Goal: Task Accomplishment & Management: Use online tool/utility

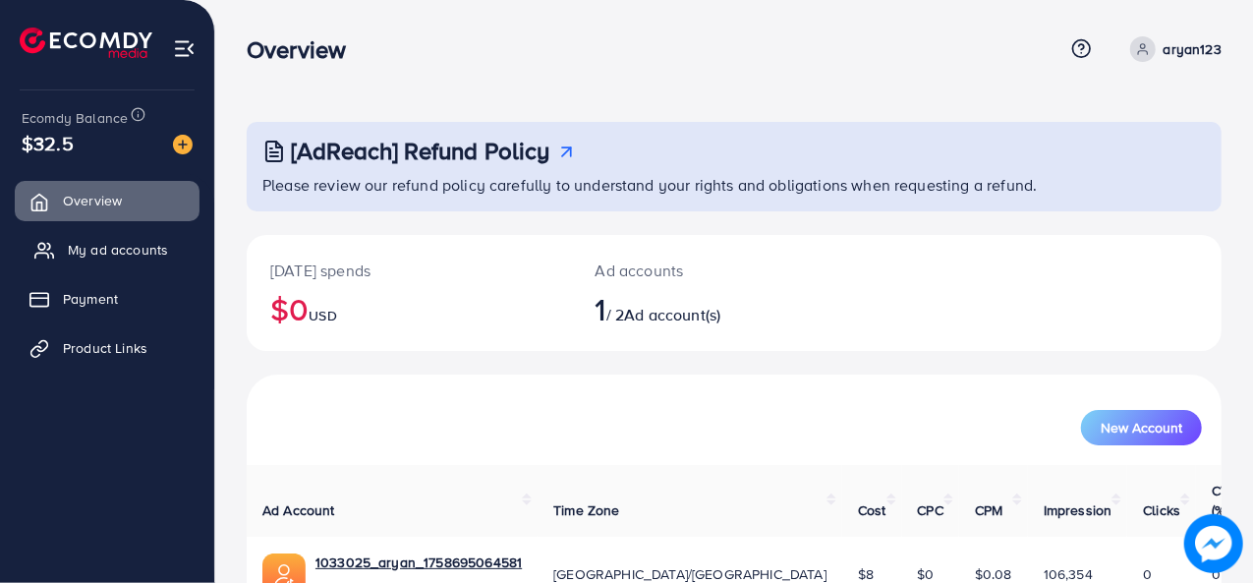
click at [114, 255] on span "My ad accounts" at bounding box center [118, 250] width 100 height 20
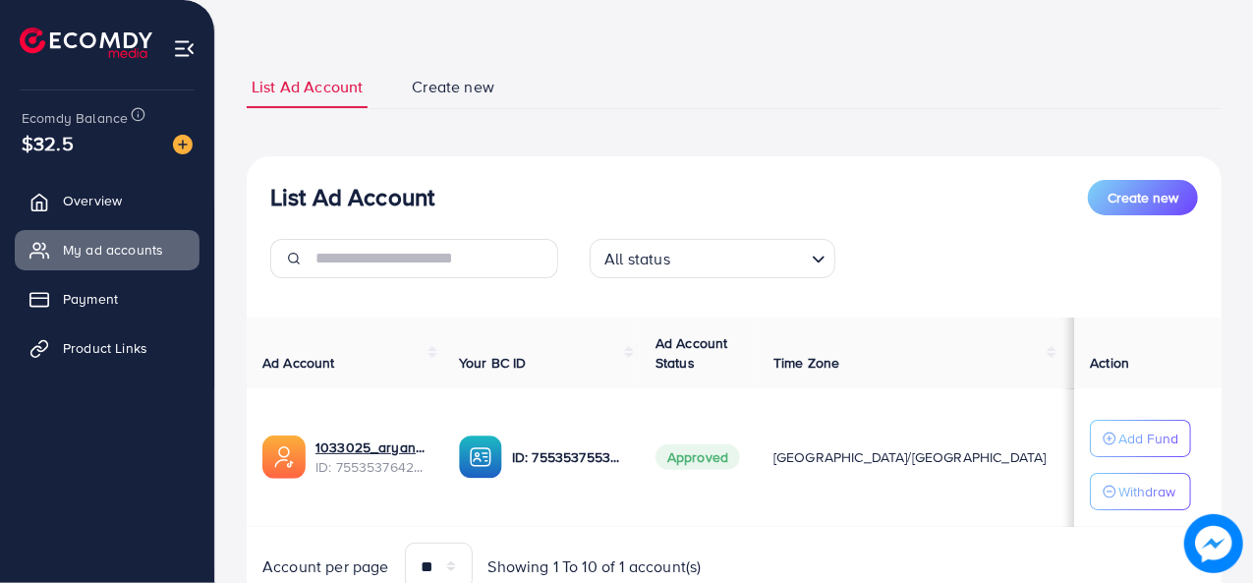
scroll to position [81, 0]
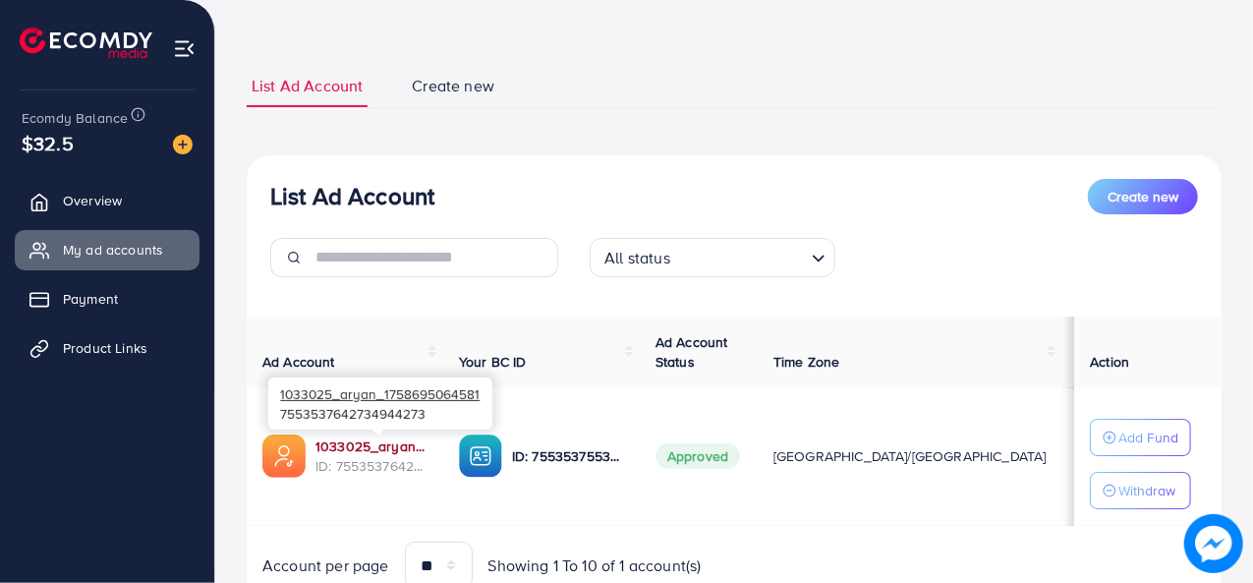
click at [377, 448] on link "1033025_aryan_1758695064581" at bounding box center [371, 446] width 112 height 20
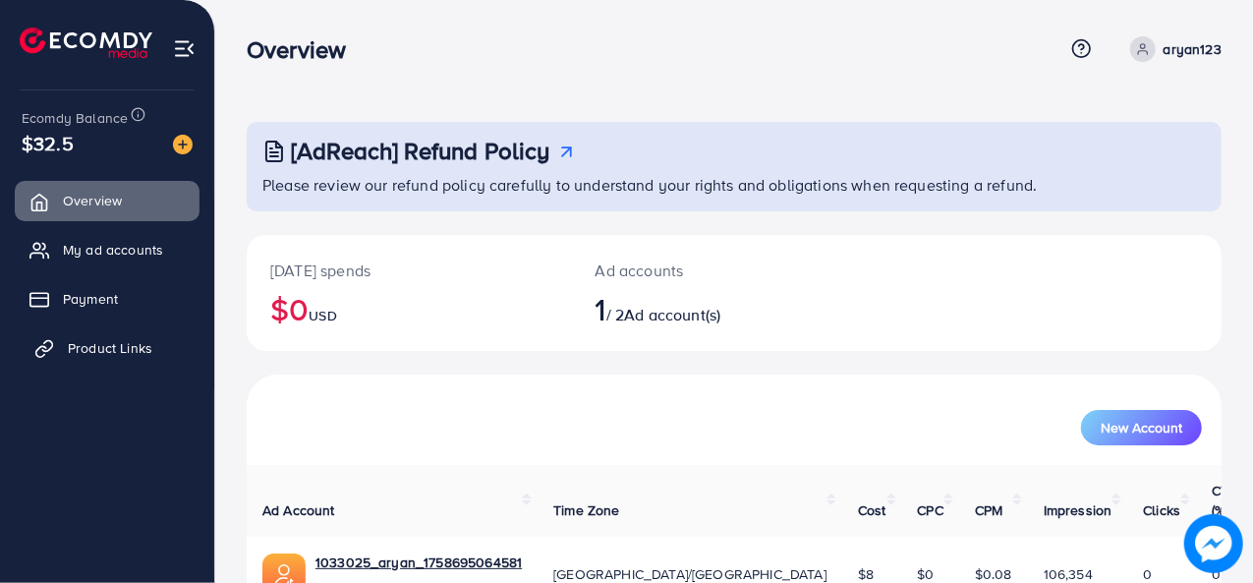
click at [91, 335] on link "Product Links" at bounding box center [107, 347] width 185 height 39
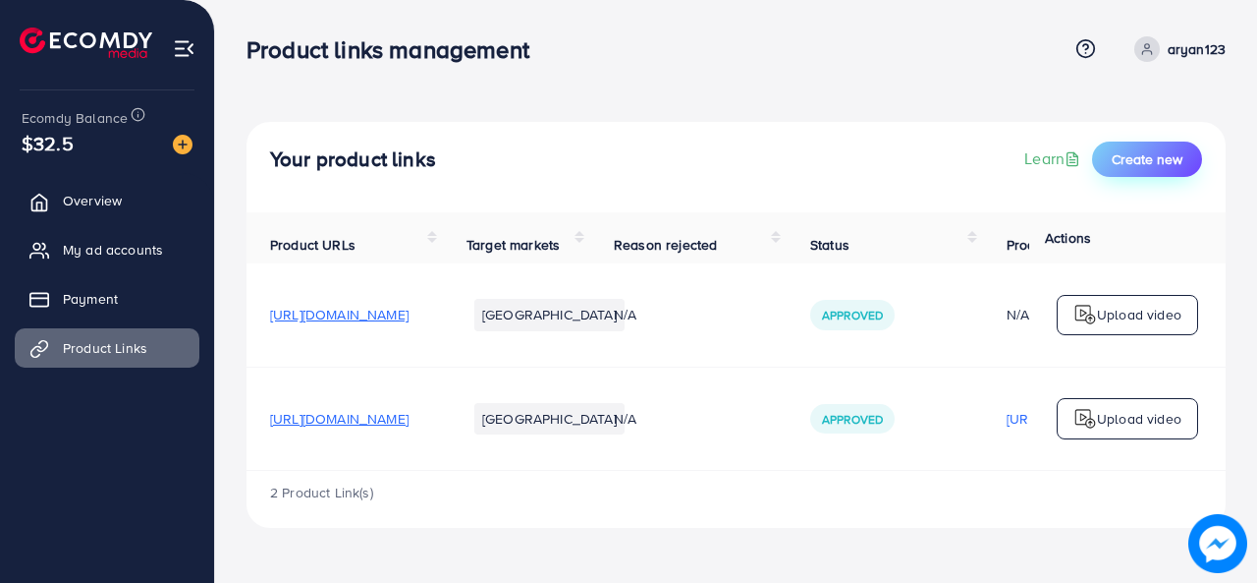
click at [1151, 155] on span "Create new" at bounding box center [1147, 159] width 71 height 20
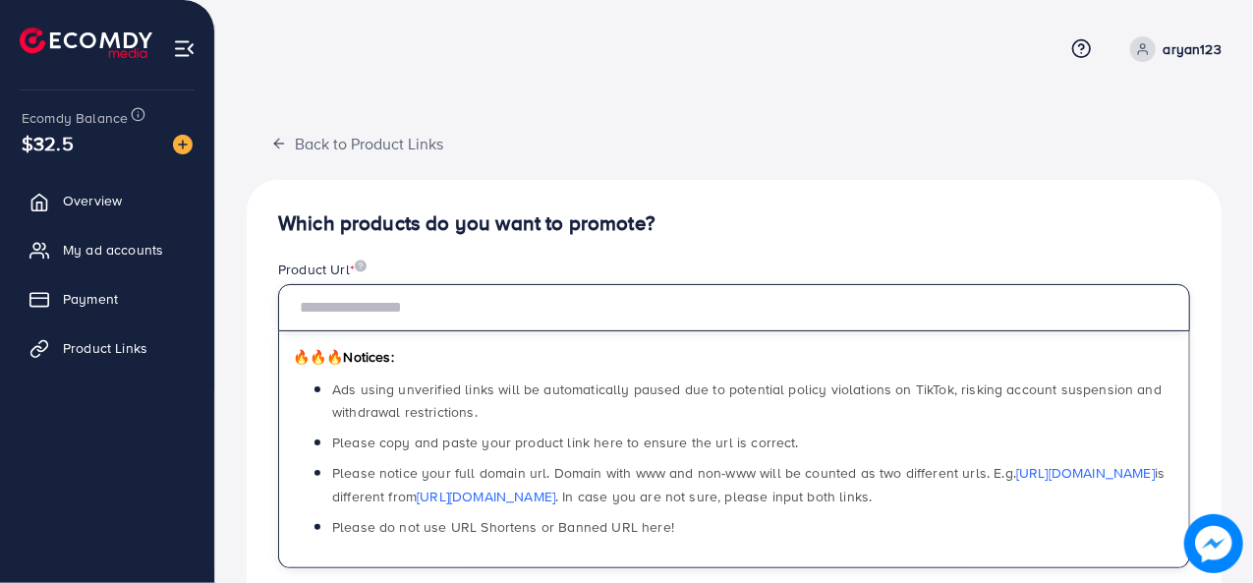
click at [393, 327] on input "text" at bounding box center [734, 307] width 912 height 47
paste input "**********"
type input "**********"
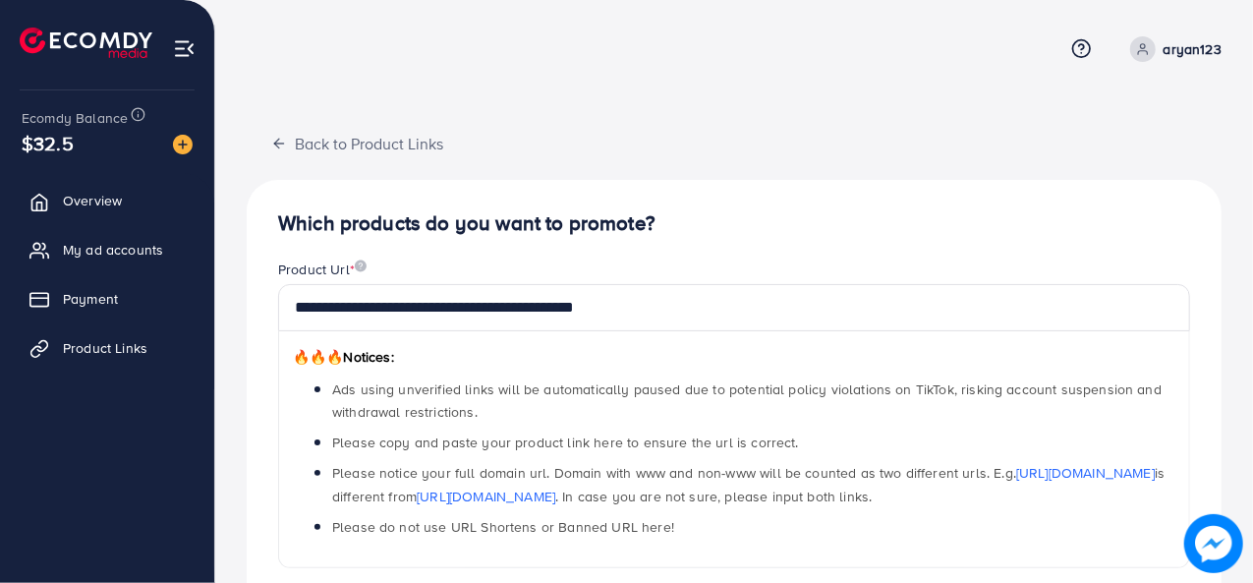
click at [768, 228] on h4 "Which products do you want to promote?" at bounding box center [734, 223] width 912 height 25
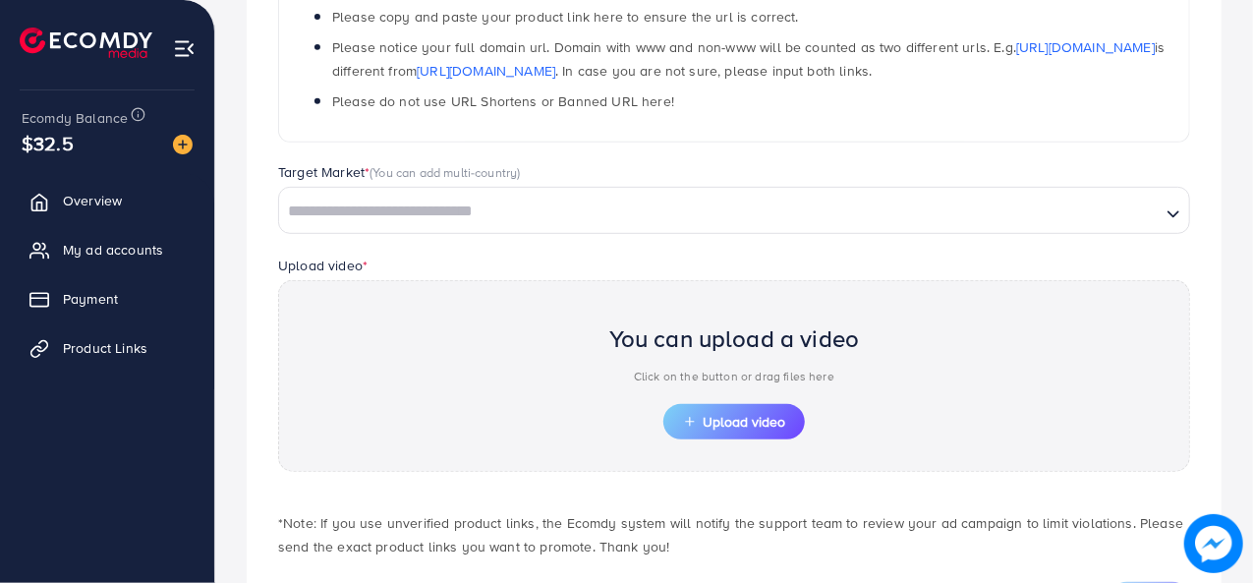
scroll to position [429, 0]
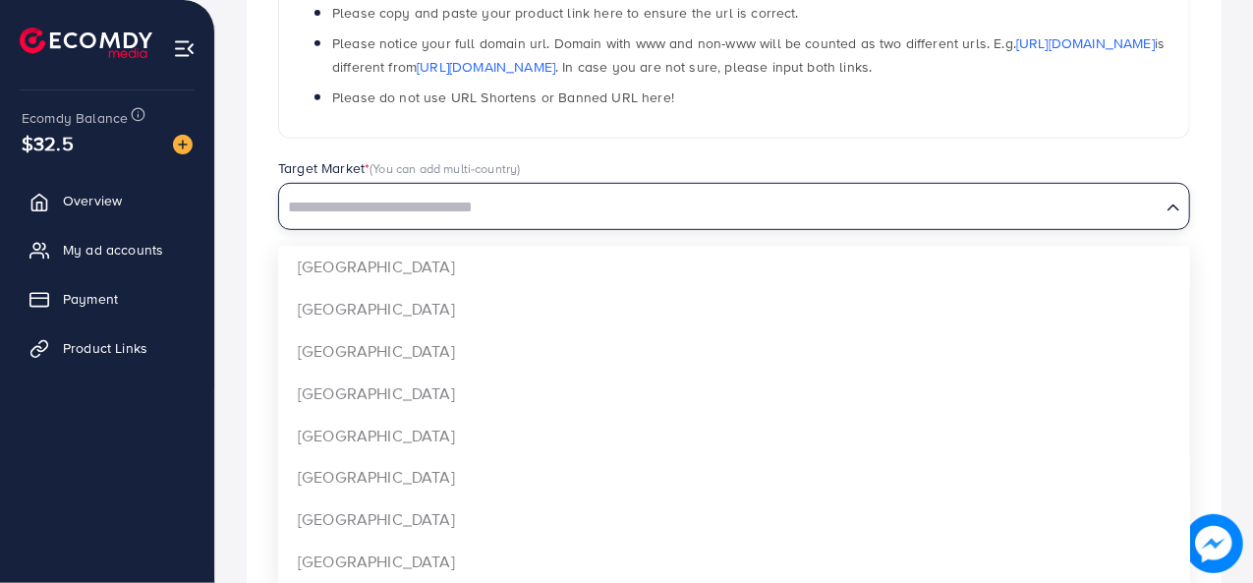
click at [607, 205] on input "Search for option" at bounding box center [719, 208] width 877 height 30
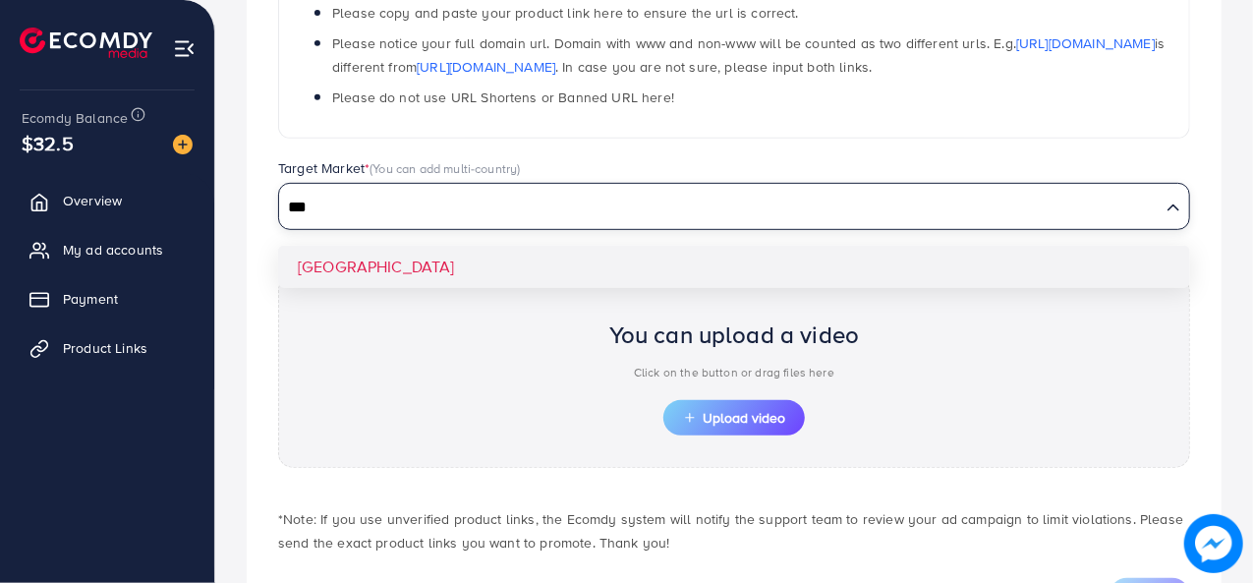
type input "***"
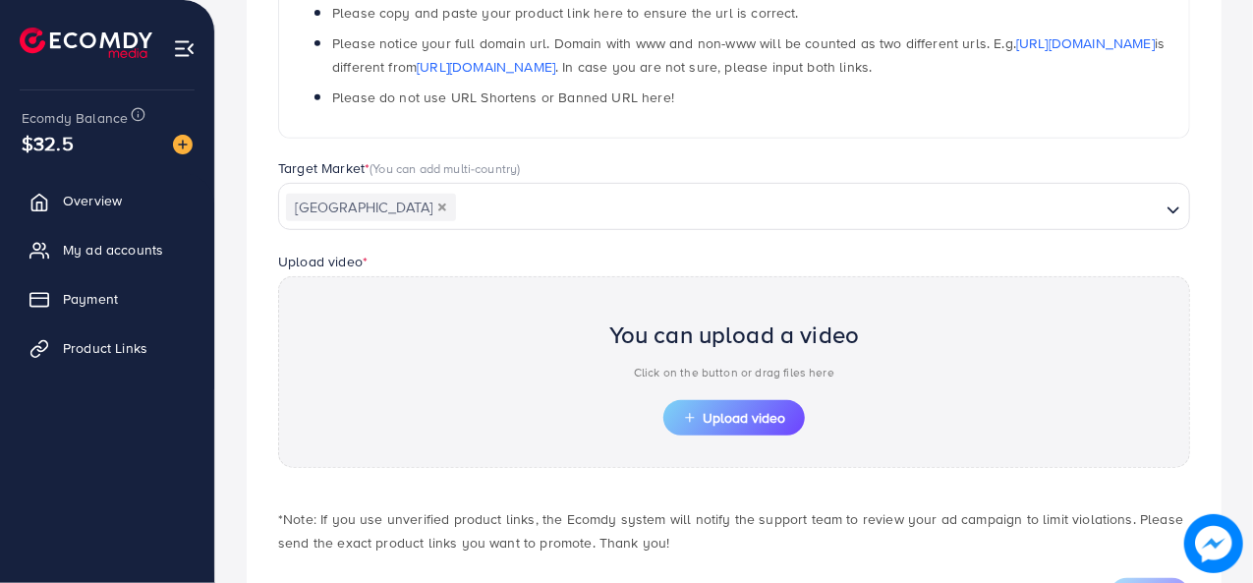
scroll to position [519, 0]
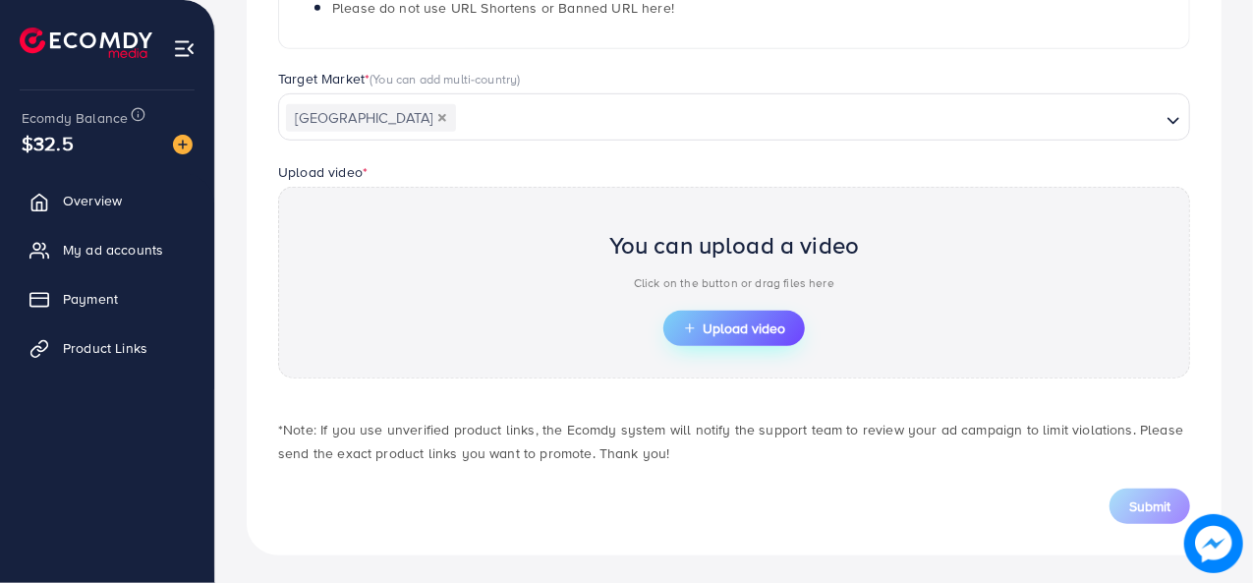
click at [711, 321] on span "Upload video" at bounding box center [734, 328] width 102 height 14
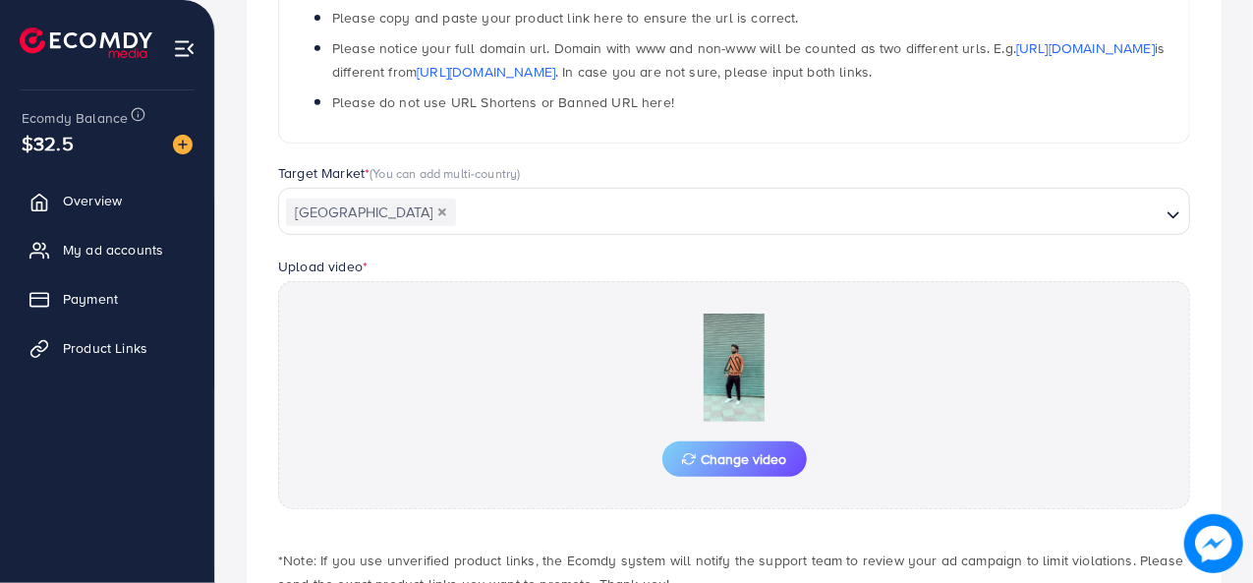
scroll to position [556, 0]
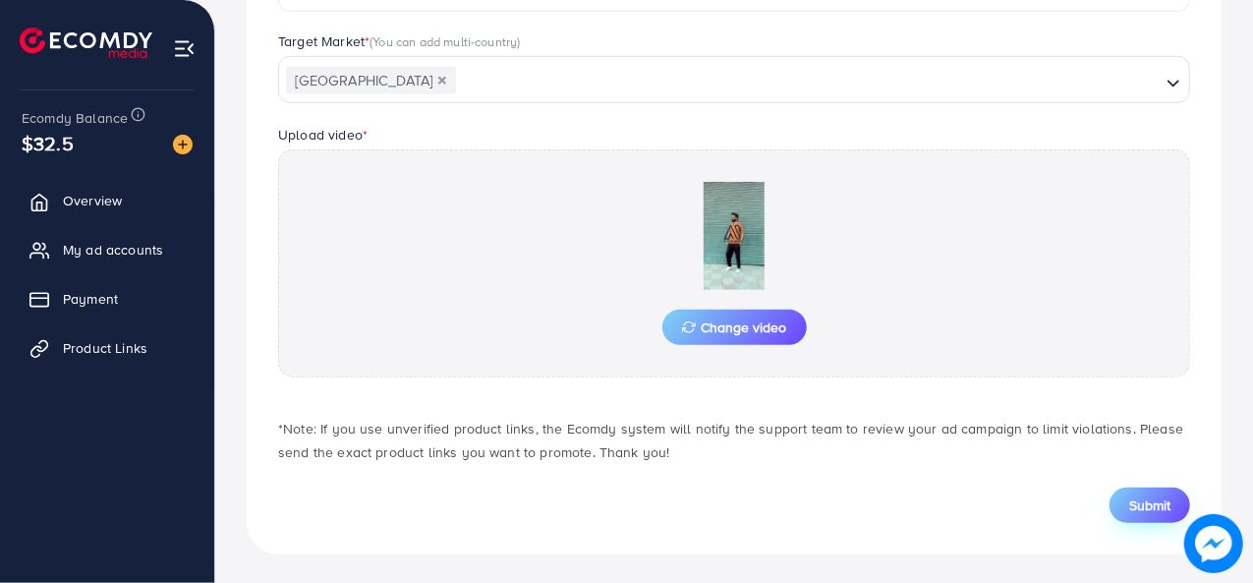
click at [1156, 500] on span "Submit" at bounding box center [1149, 505] width 41 height 20
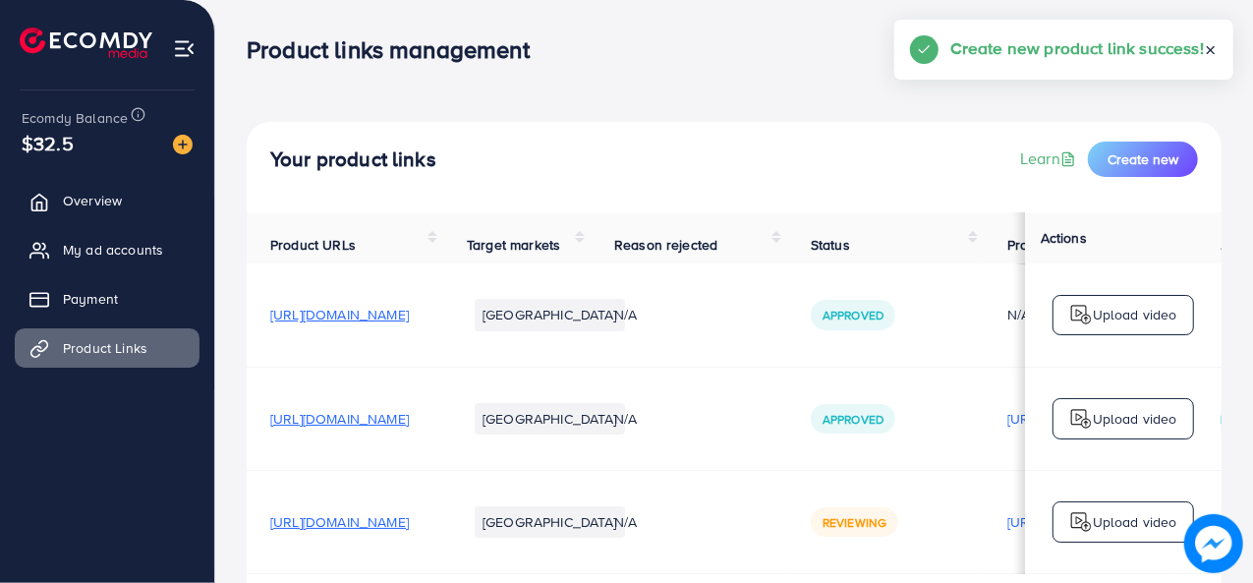
click at [409, 320] on span "[URL][DOMAIN_NAME]" at bounding box center [339, 315] width 139 height 20
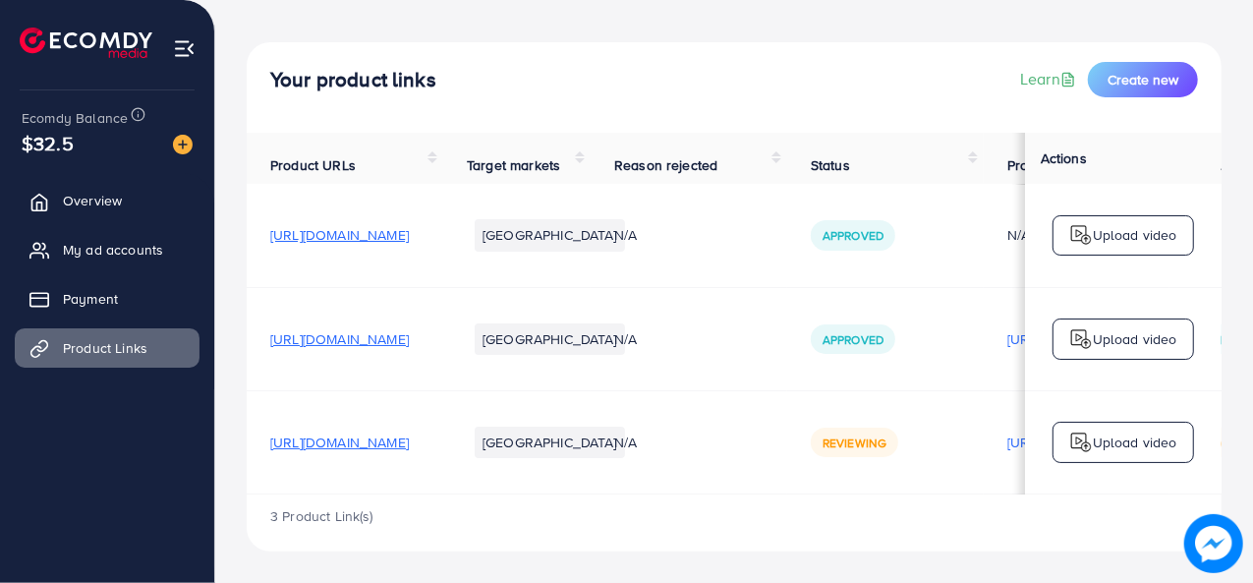
click at [409, 433] on span "[URL][DOMAIN_NAME]" at bounding box center [339, 442] width 139 height 20
click at [409, 239] on span "[URL][DOMAIN_NAME]" at bounding box center [339, 235] width 139 height 20
click at [409, 335] on span "[URL][DOMAIN_NAME]" at bounding box center [339, 339] width 139 height 20
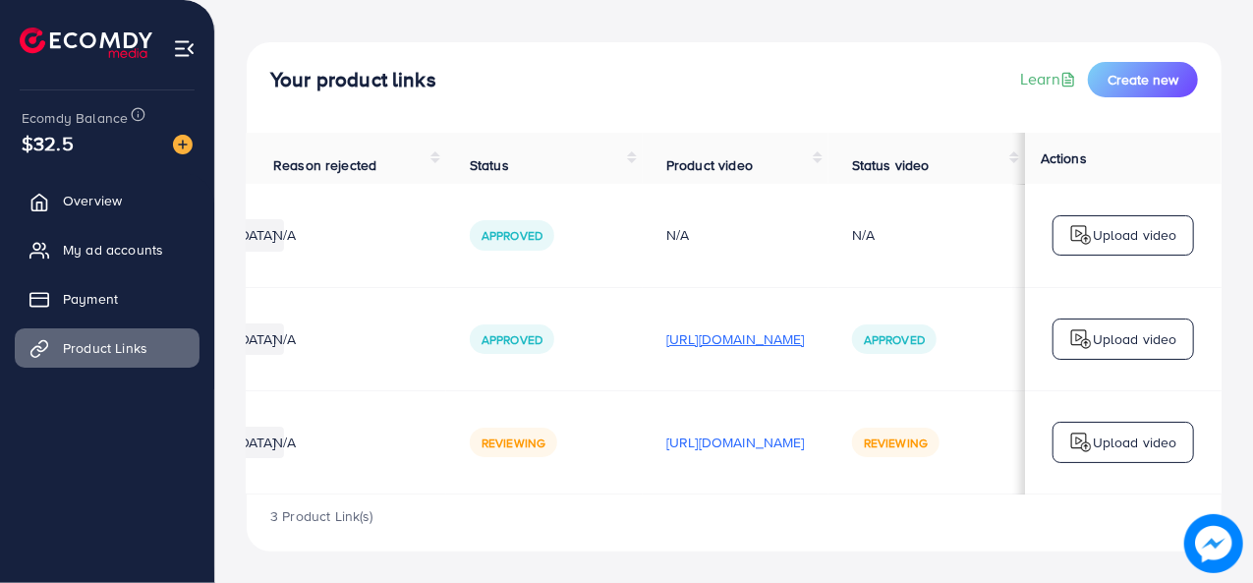
scroll to position [0, 582]
click at [717, 434] on p "[URL][DOMAIN_NAME]" at bounding box center [735, 442] width 139 height 24
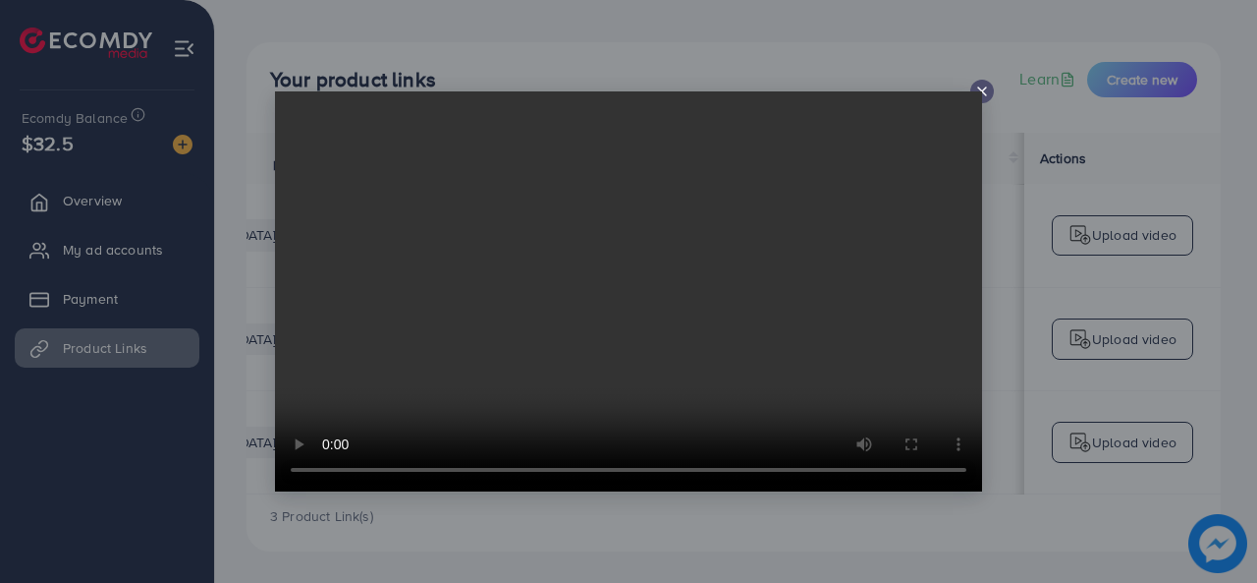
click at [984, 91] on icon at bounding box center [983, 92] width 16 height 16
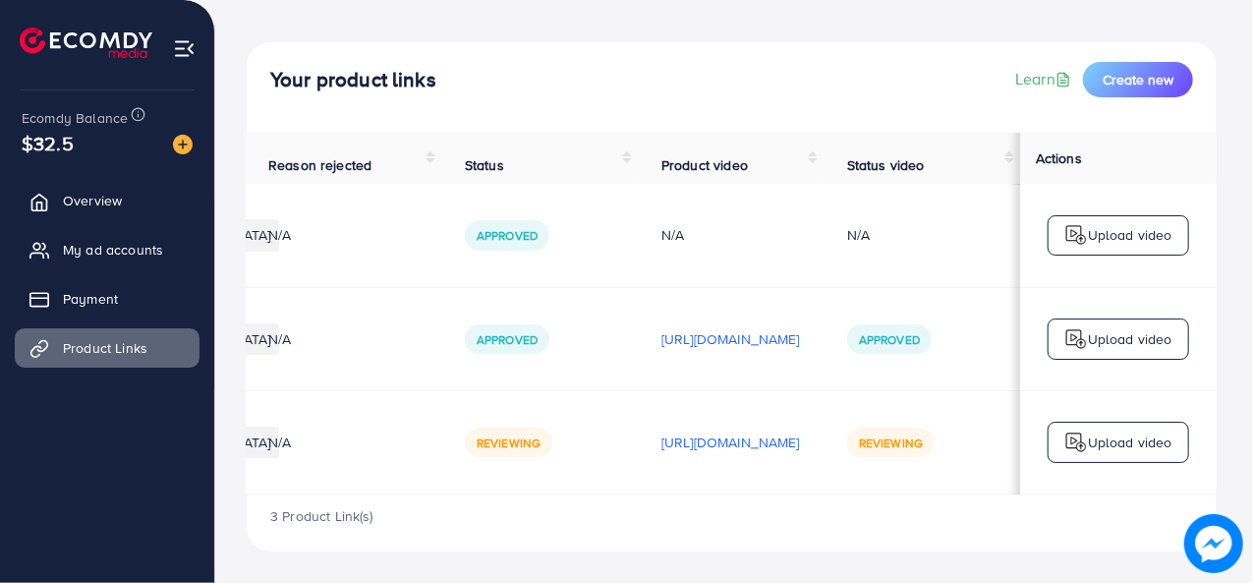
scroll to position [0, 581]
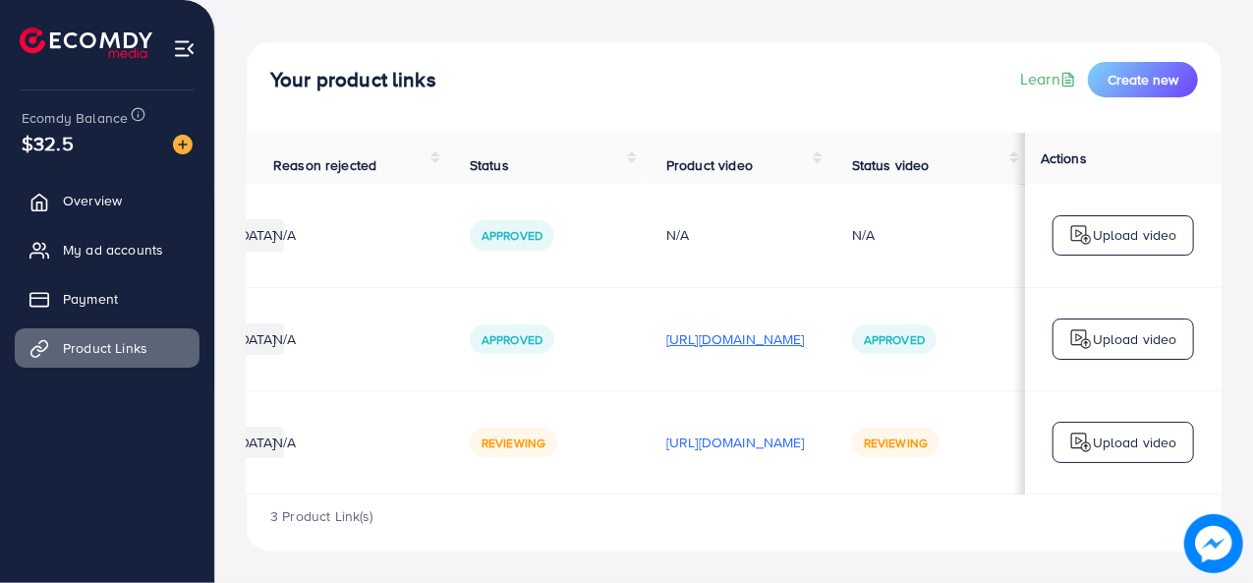
click at [713, 337] on p "[URL][DOMAIN_NAME]" at bounding box center [735, 339] width 139 height 24
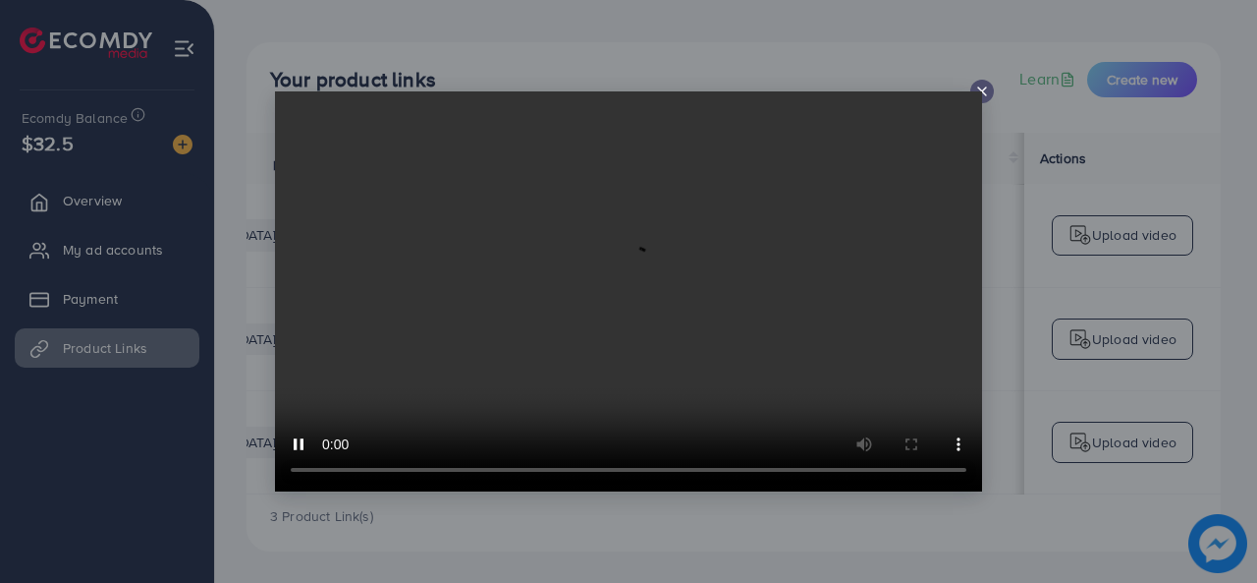
click at [985, 89] on icon at bounding box center [983, 92] width 16 height 16
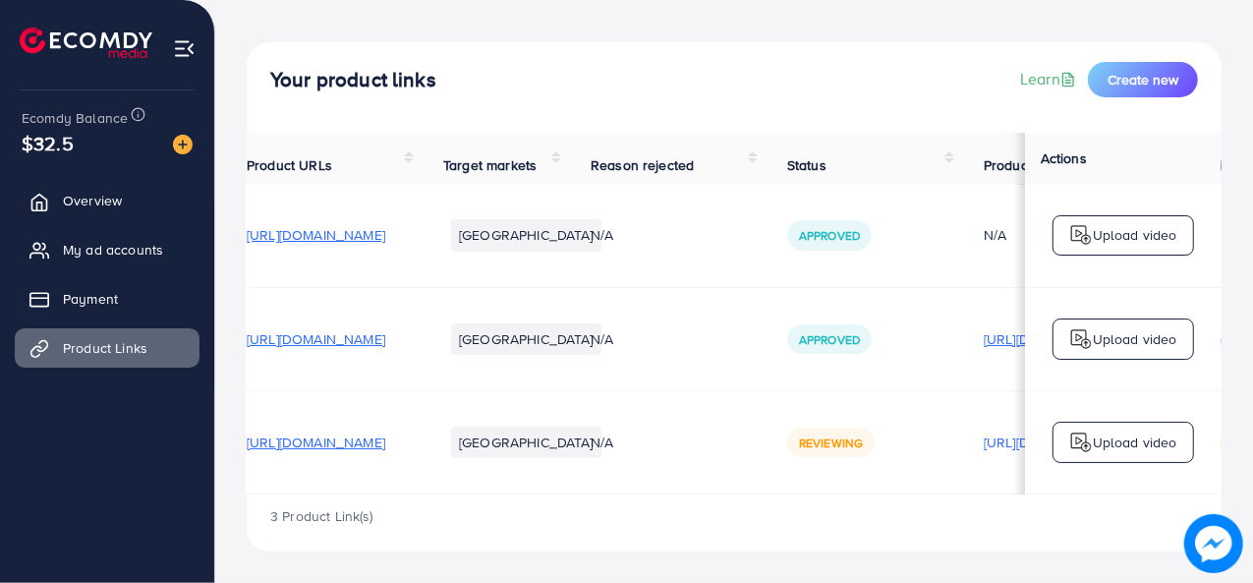
scroll to position [0, 0]
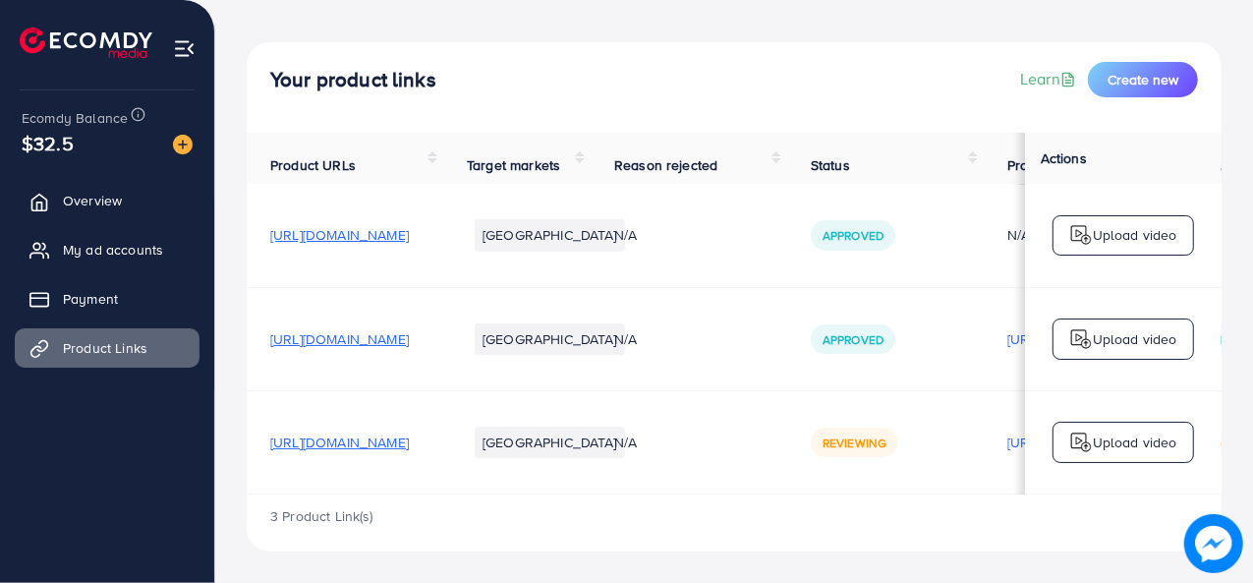
click at [409, 439] on span "[URL][DOMAIN_NAME]" at bounding box center [339, 442] width 139 height 20
click at [409, 234] on span "[URL][DOMAIN_NAME]" at bounding box center [339, 235] width 139 height 20
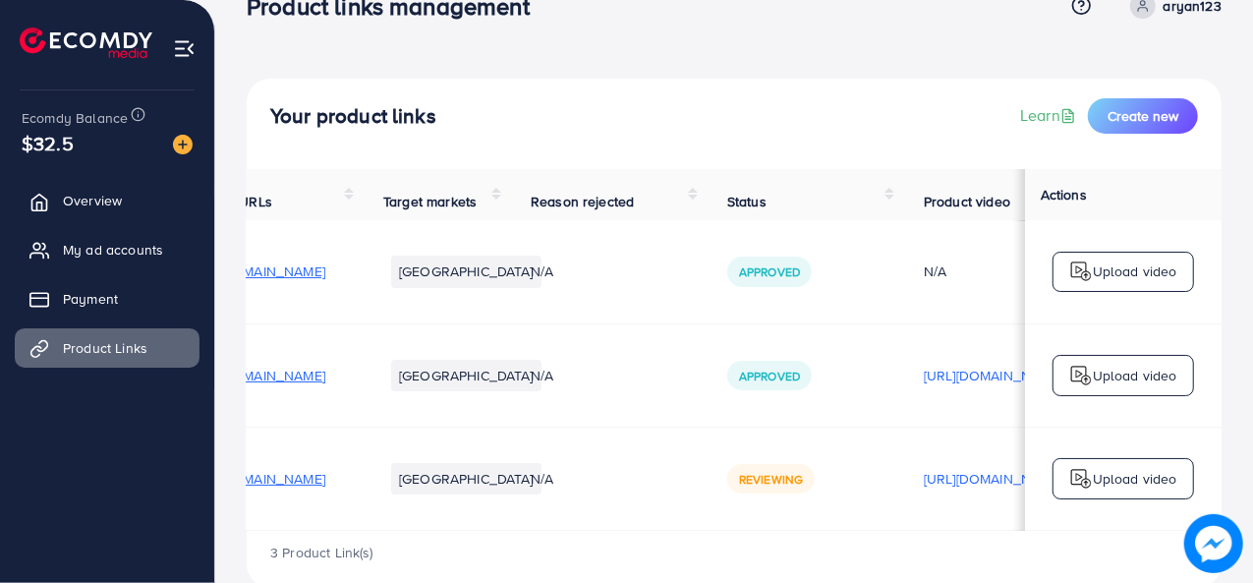
scroll to position [0, 83]
click at [1126, 111] on span "Create new" at bounding box center [1142, 116] width 71 height 20
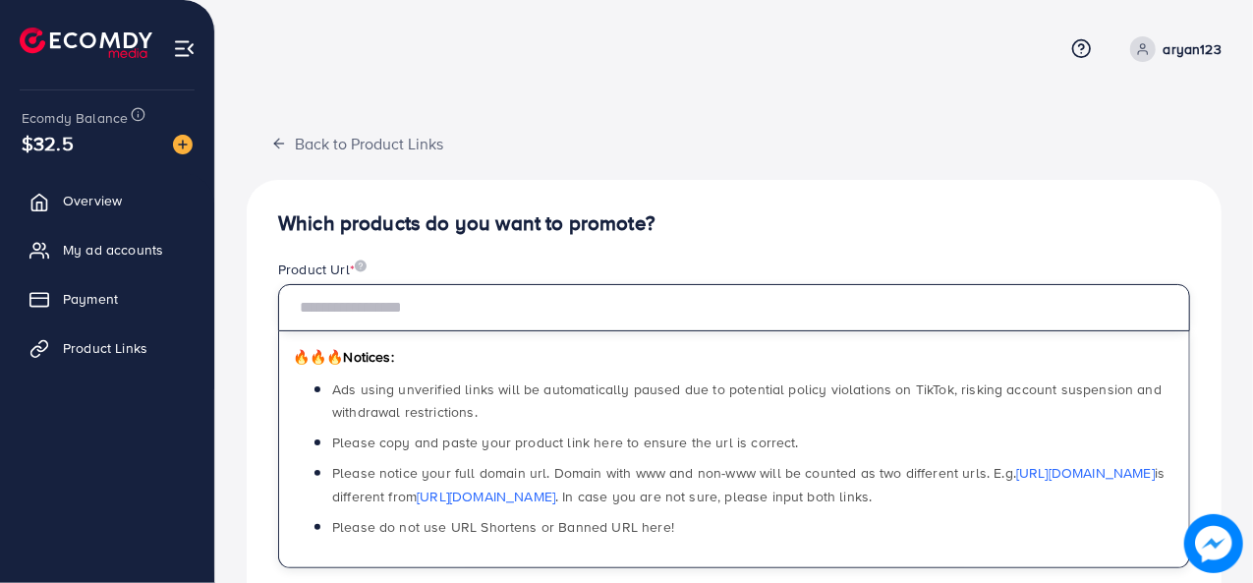
click at [428, 325] on input "text" at bounding box center [734, 307] width 912 height 47
paste input "**********"
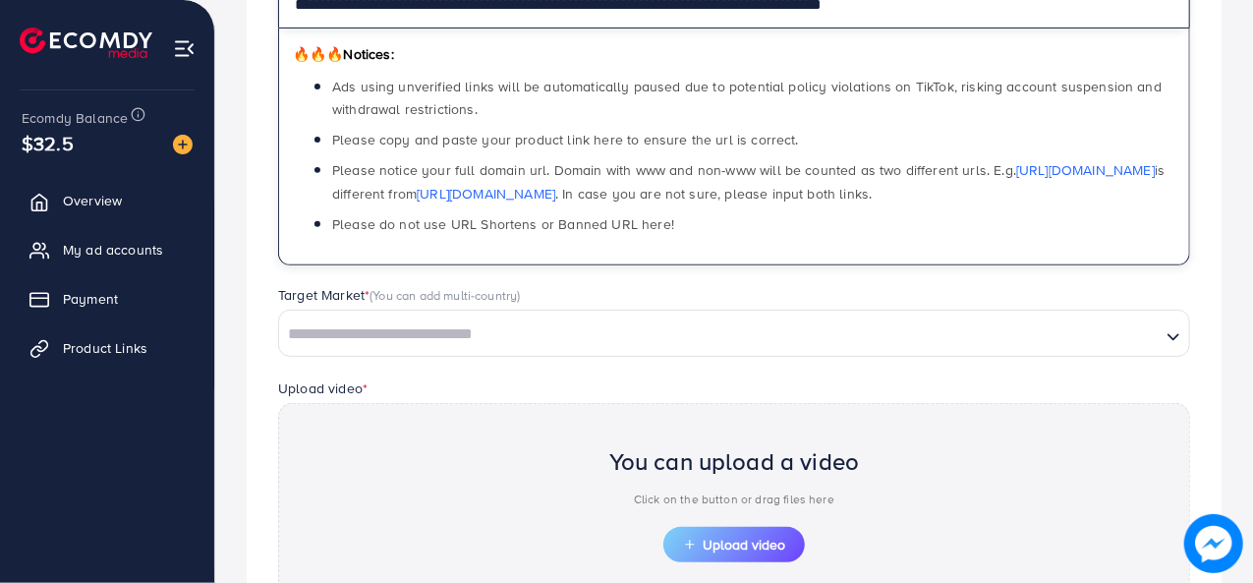
scroll to position [310, 0]
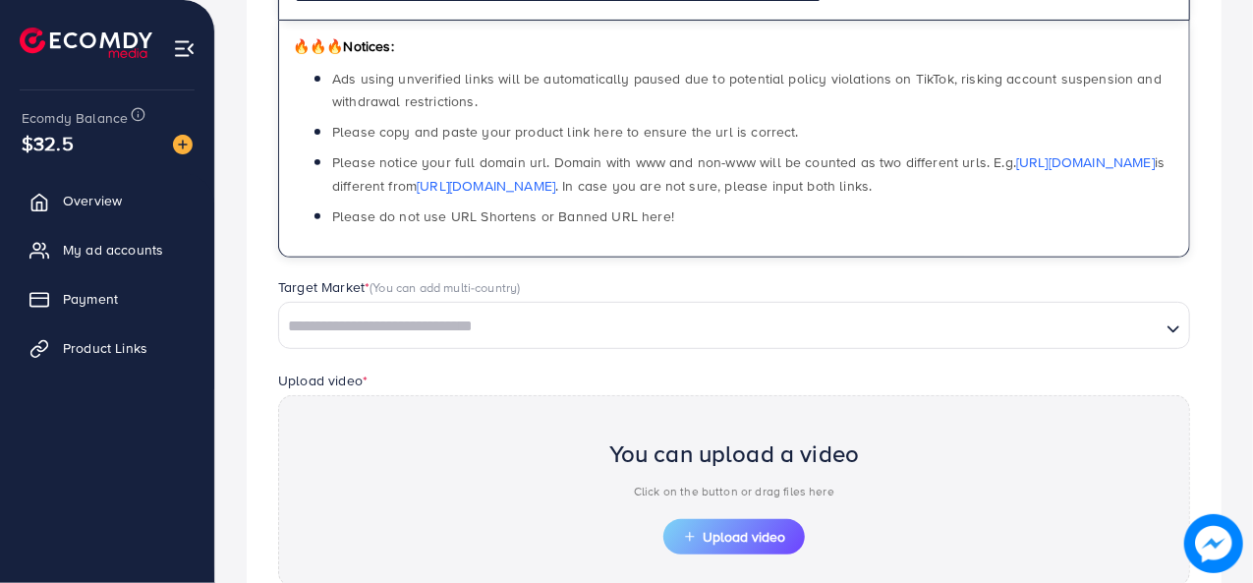
type input "**********"
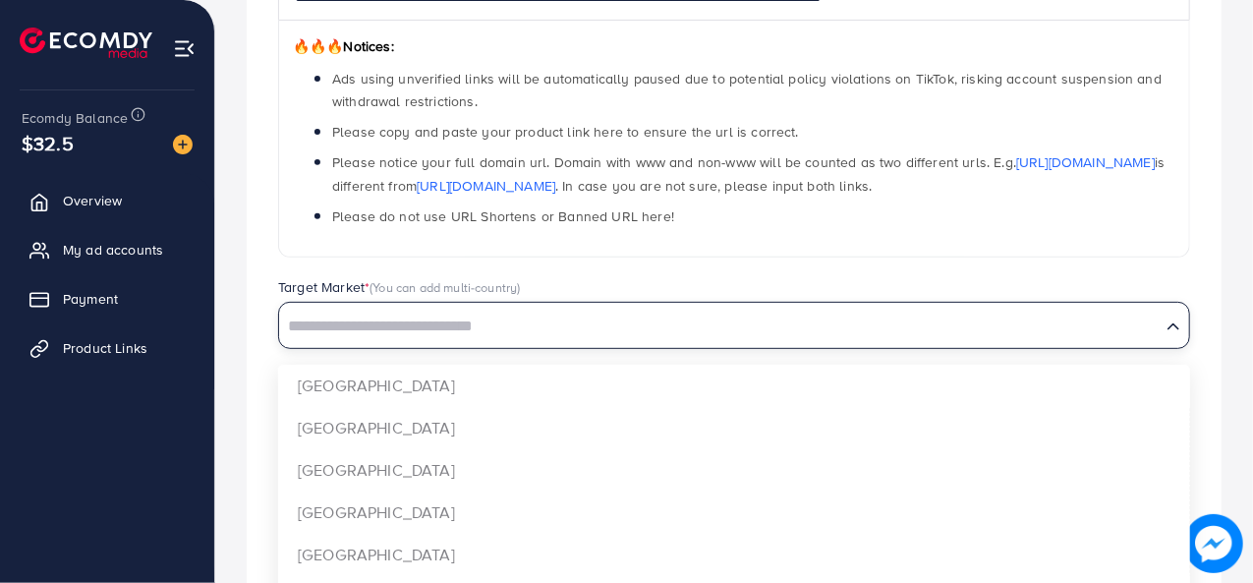
click at [456, 325] on input "Search for option" at bounding box center [719, 326] width 877 height 30
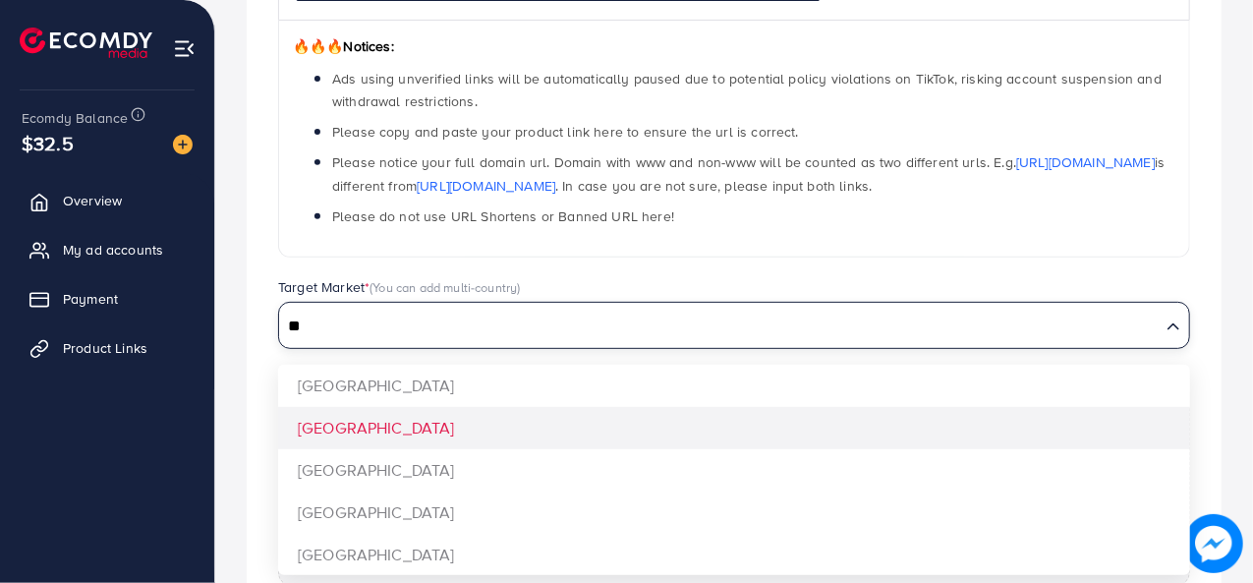
type input "**"
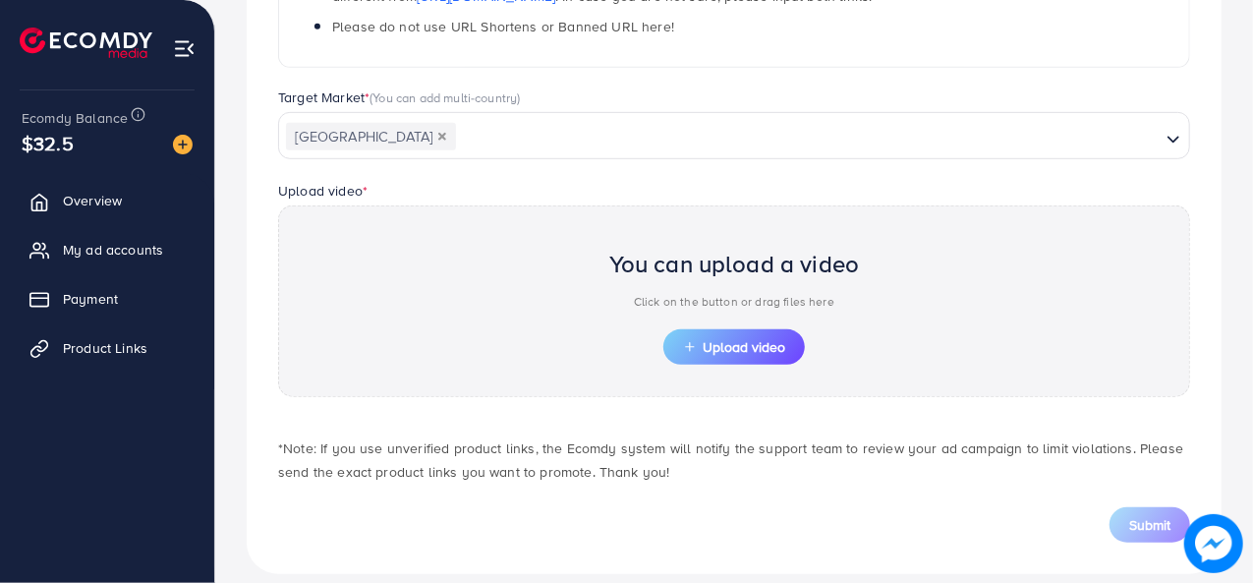
scroll to position [507, 0]
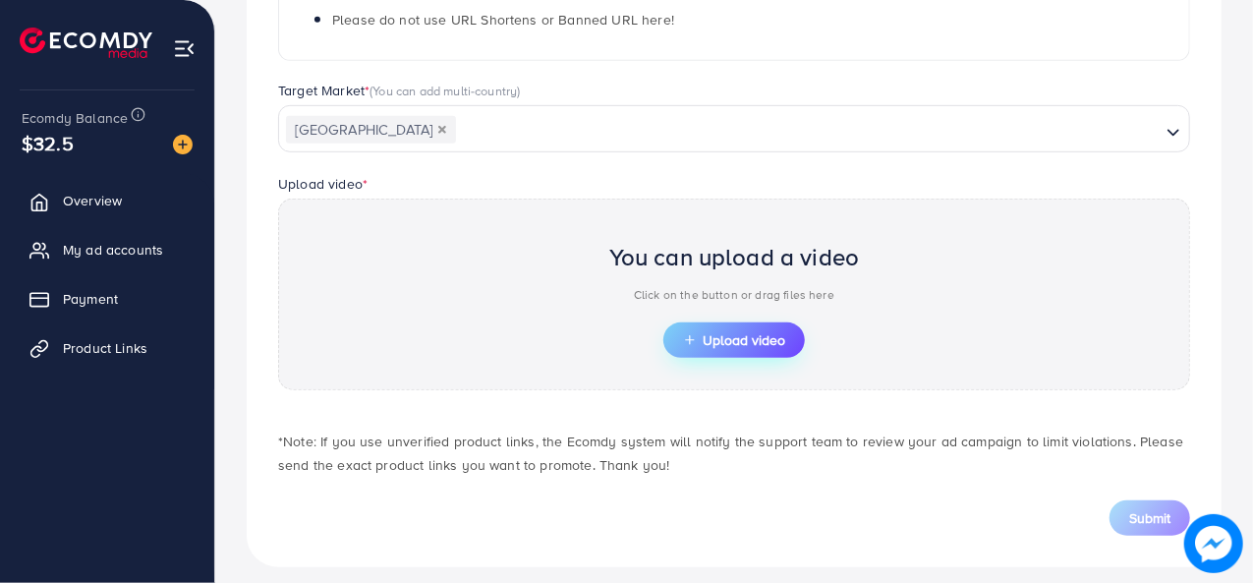
click at [743, 349] on button "Upload video" at bounding box center [733, 339] width 141 height 35
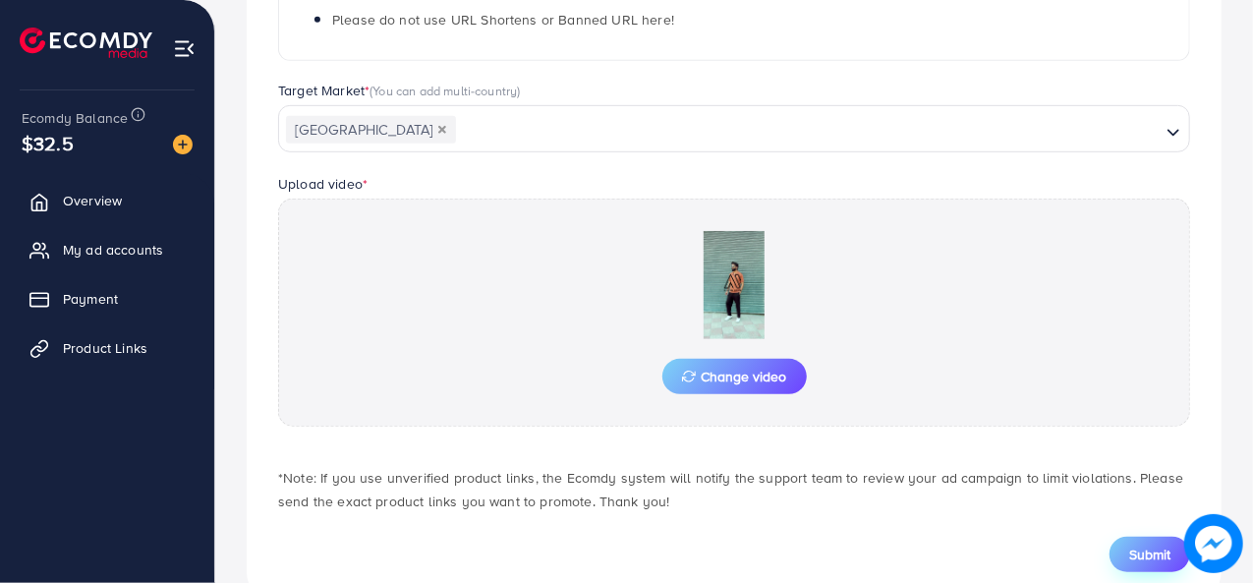
click at [1142, 548] on span "Submit" at bounding box center [1149, 554] width 41 height 20
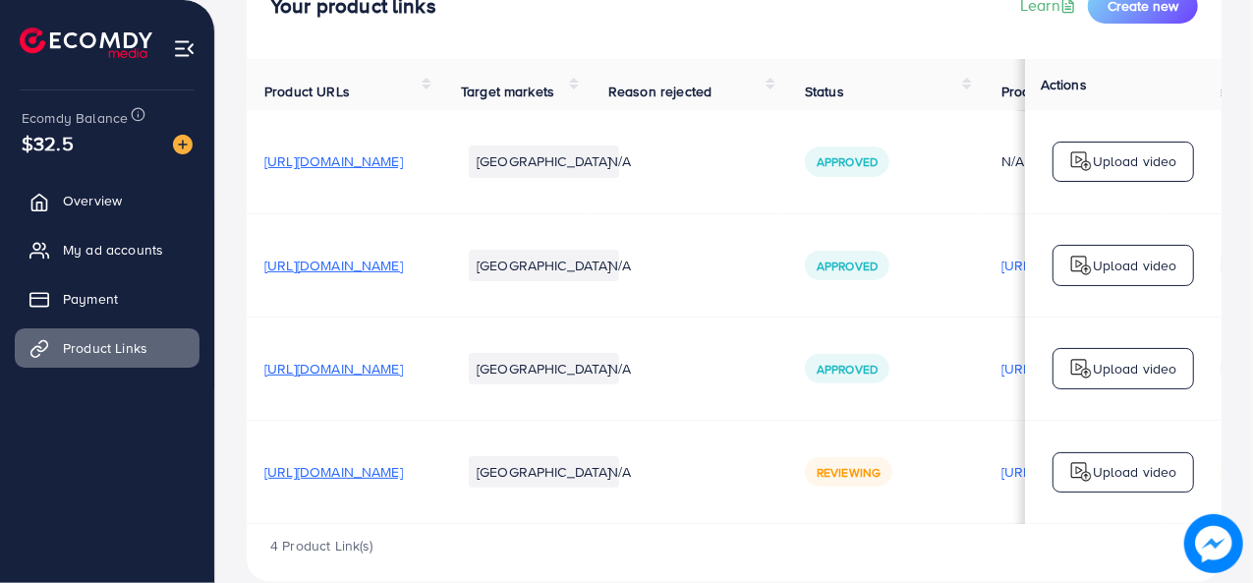
scroll to position [0, 3]
click at [406, 378] on span "[URL][DOMAIN_NAME]" at bounding box center [336, 369] width 139 height 20
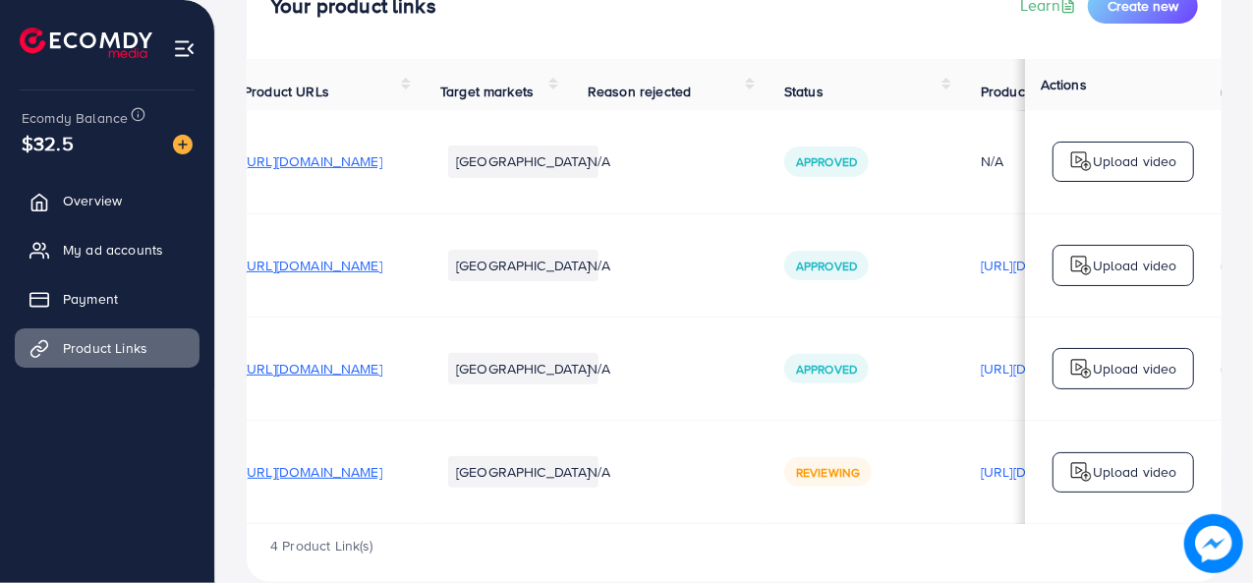
scroll to position [0, 0]
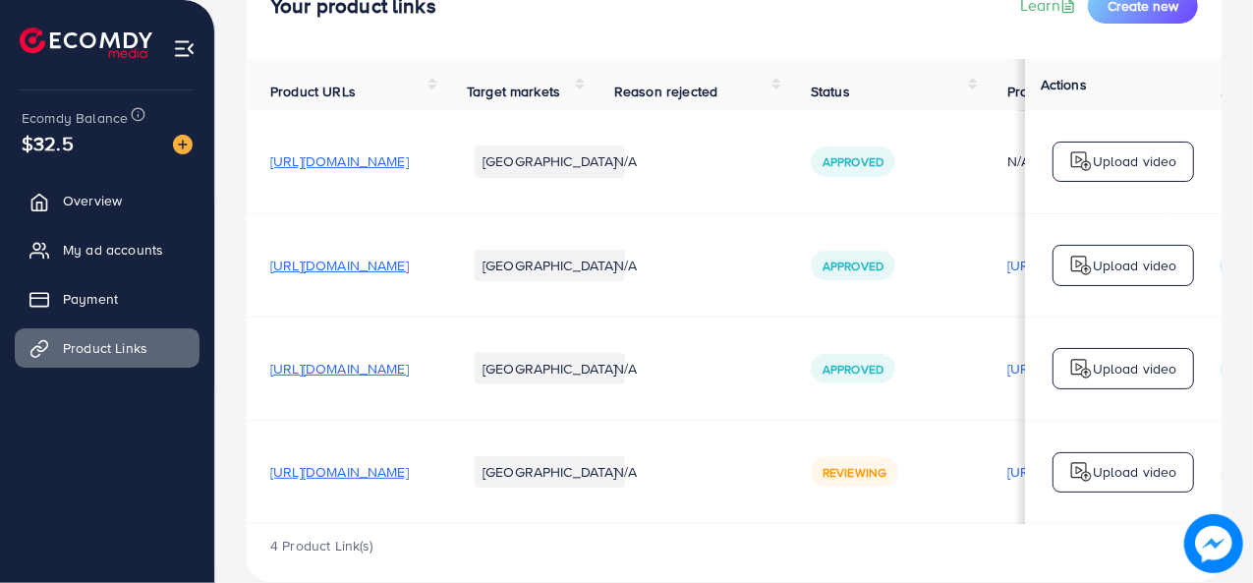
click at [409, 374] on span "[URL][DOMAIN_NAME]" at bounding box center [339, 369] width 139 height 20
click at [128, 249] on span "My ad accounts" at bounding box center [118, 250] width 100 height 20
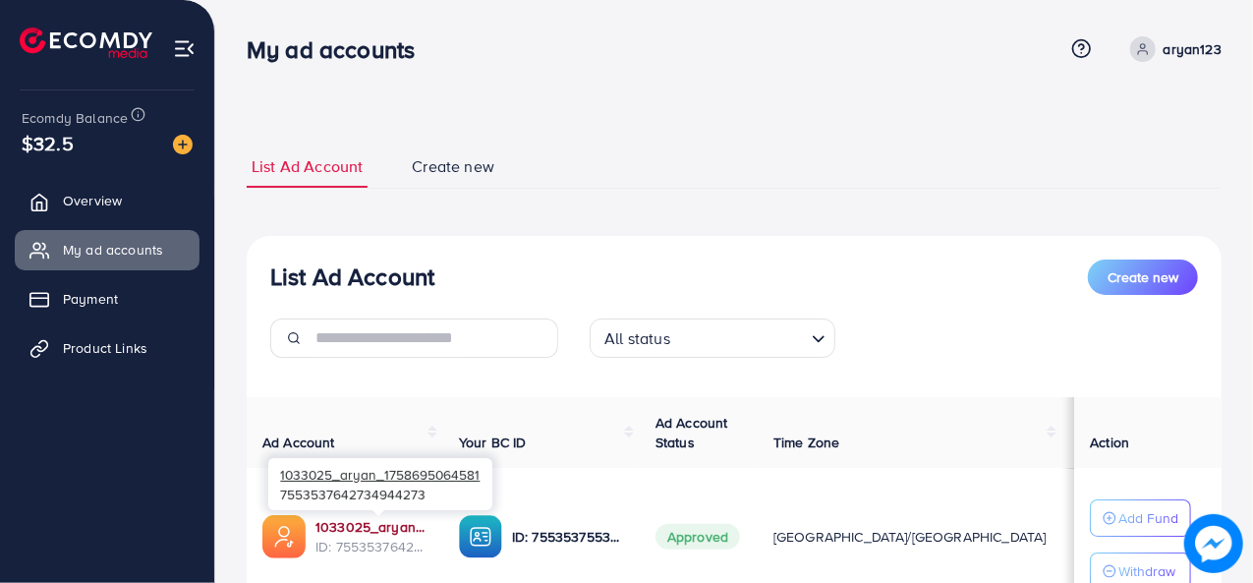
click at [404, 520] on link "1033025_aryan_1758695064581" at bounding box center [371, 527] width 112 height 20
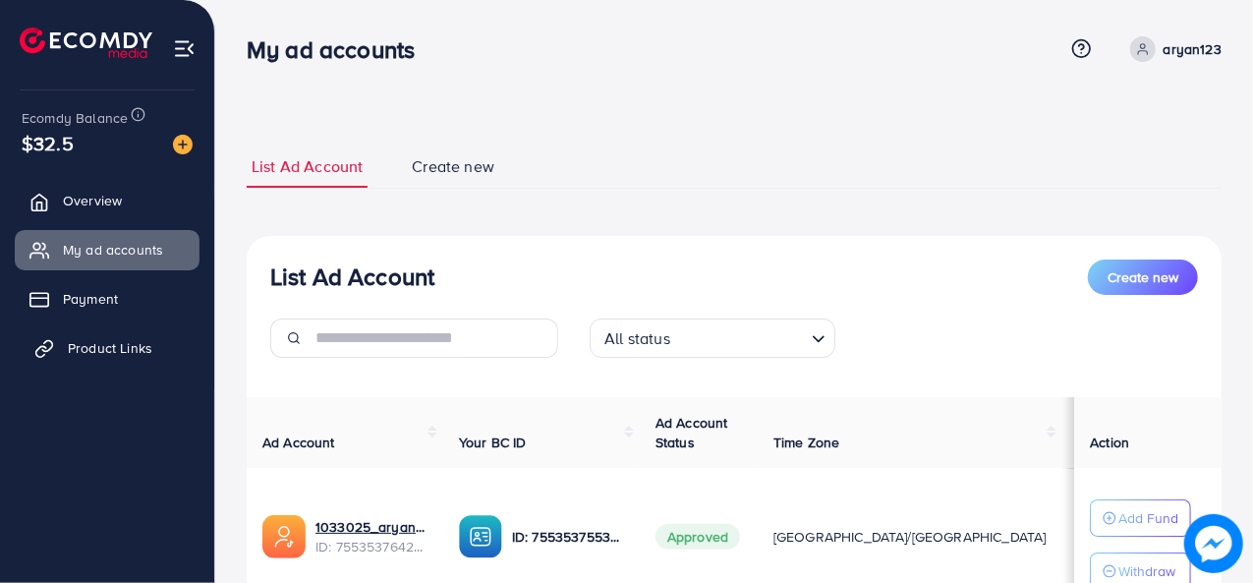
click at [83, 349] on span "Product Links" at bounding box center [110, 348] width 84 height 20
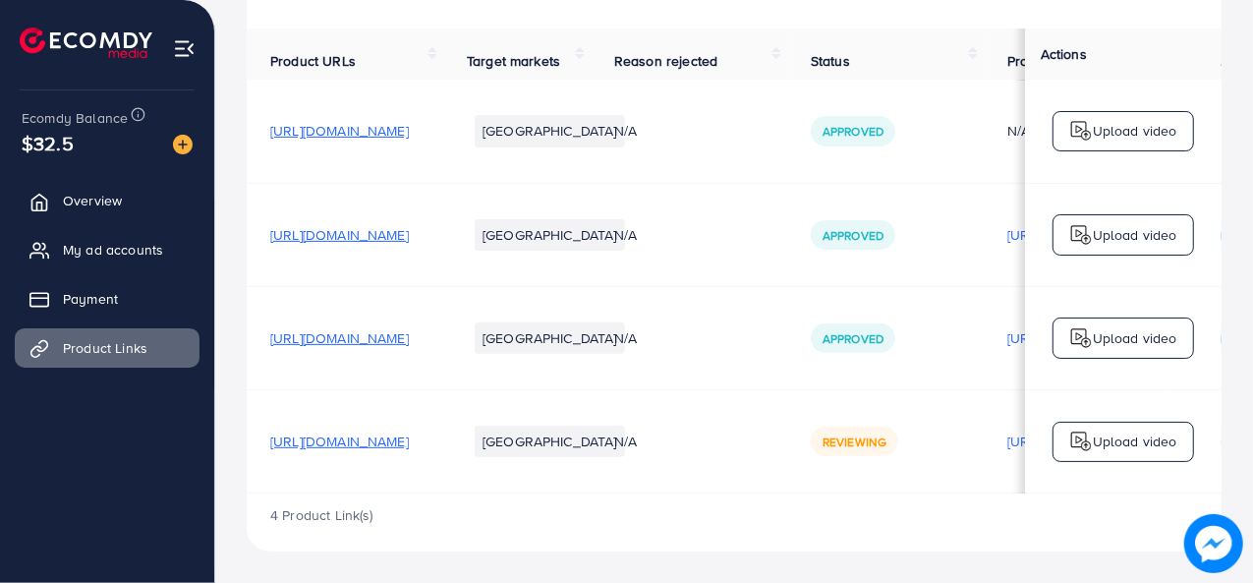
click at [409, 137] on span "[URL][DOMAIN_NAME]" at bounding box center [339, 131] width 139 height 20
